Goal: Find specific page/section: Find specific page/section

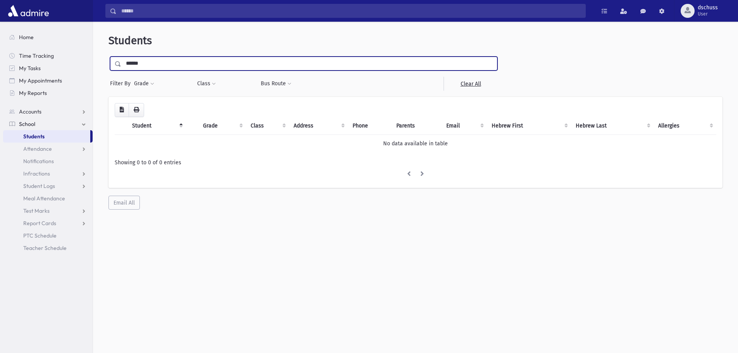
type input "******"
click at [108, 57] on input "submit" at bounding box center [119, 62] width 22 height 10
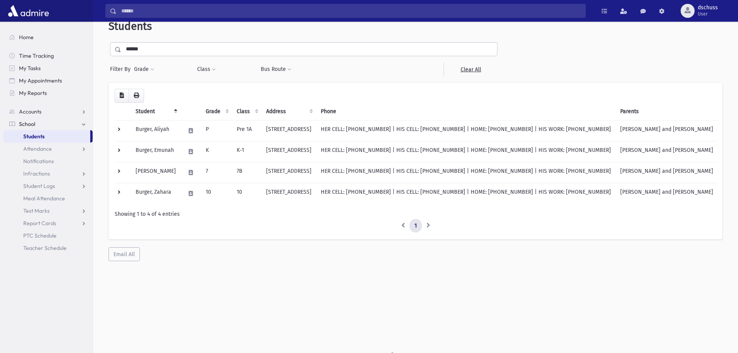
scroll to position [21, 0]
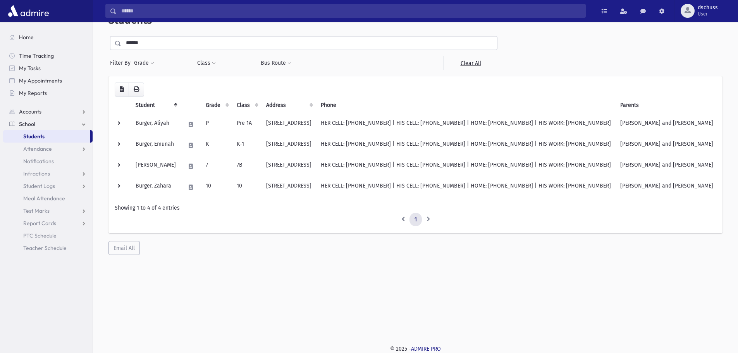
click at [38, 134] on span "Students" at bounding box center [33, 136] width 21 height 7
